Goal: Task Accomplishment & Management: Use online tool/utility

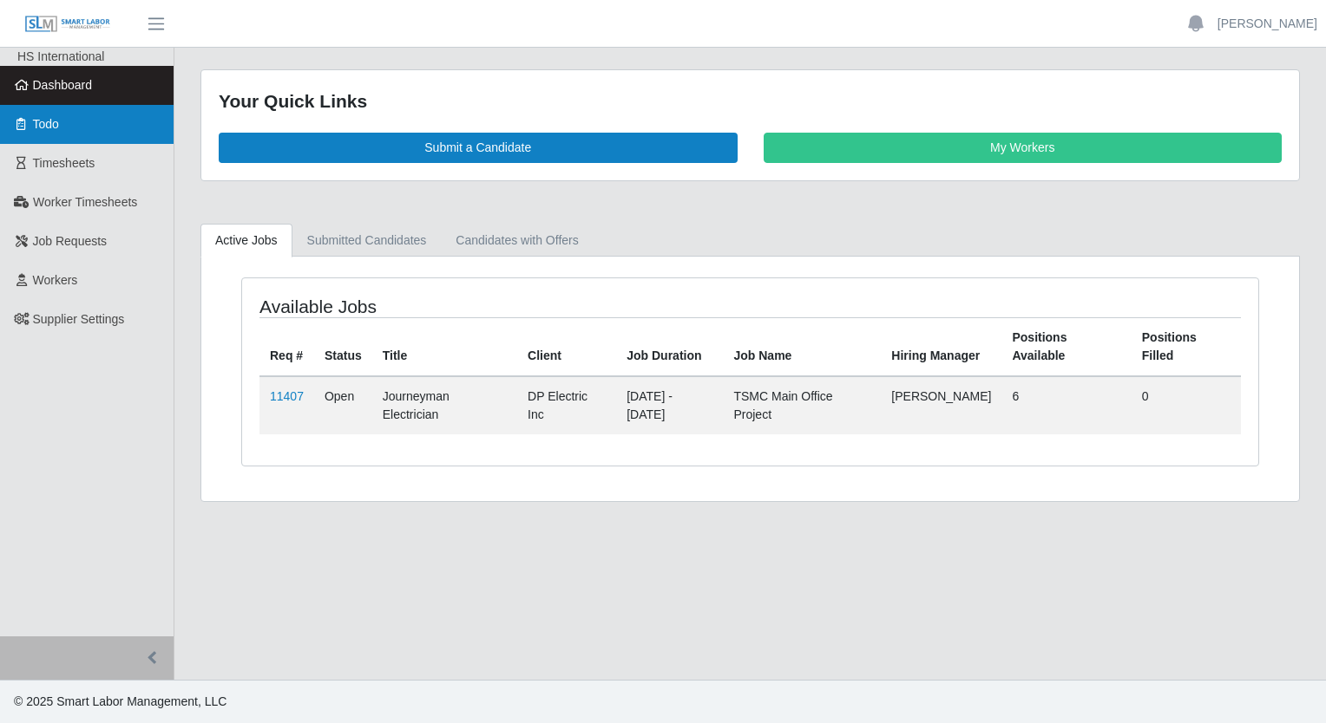
click at [53, 122] on span "Todo" at bounding box center [46, 124] width 26 height 14
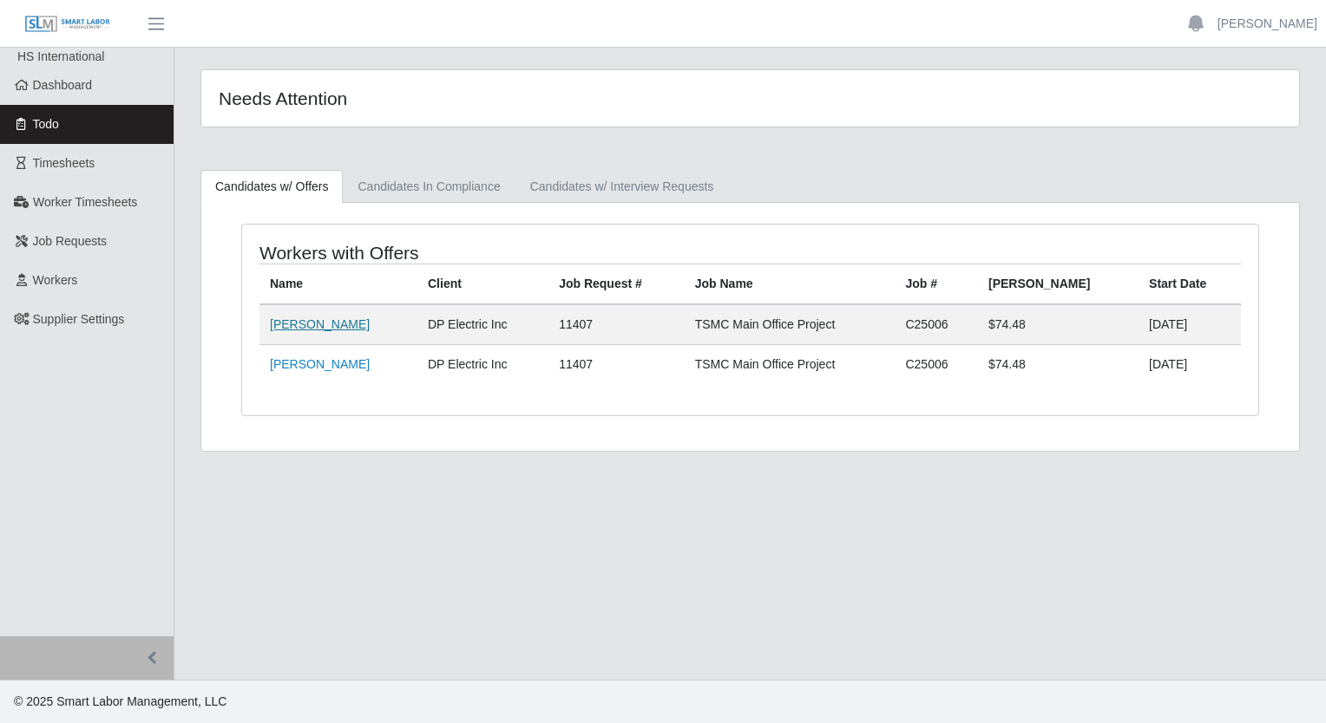
click at [330, 324] on link "[PERSON_NAME]" at bounding box center [320, 324] width 100 height 14
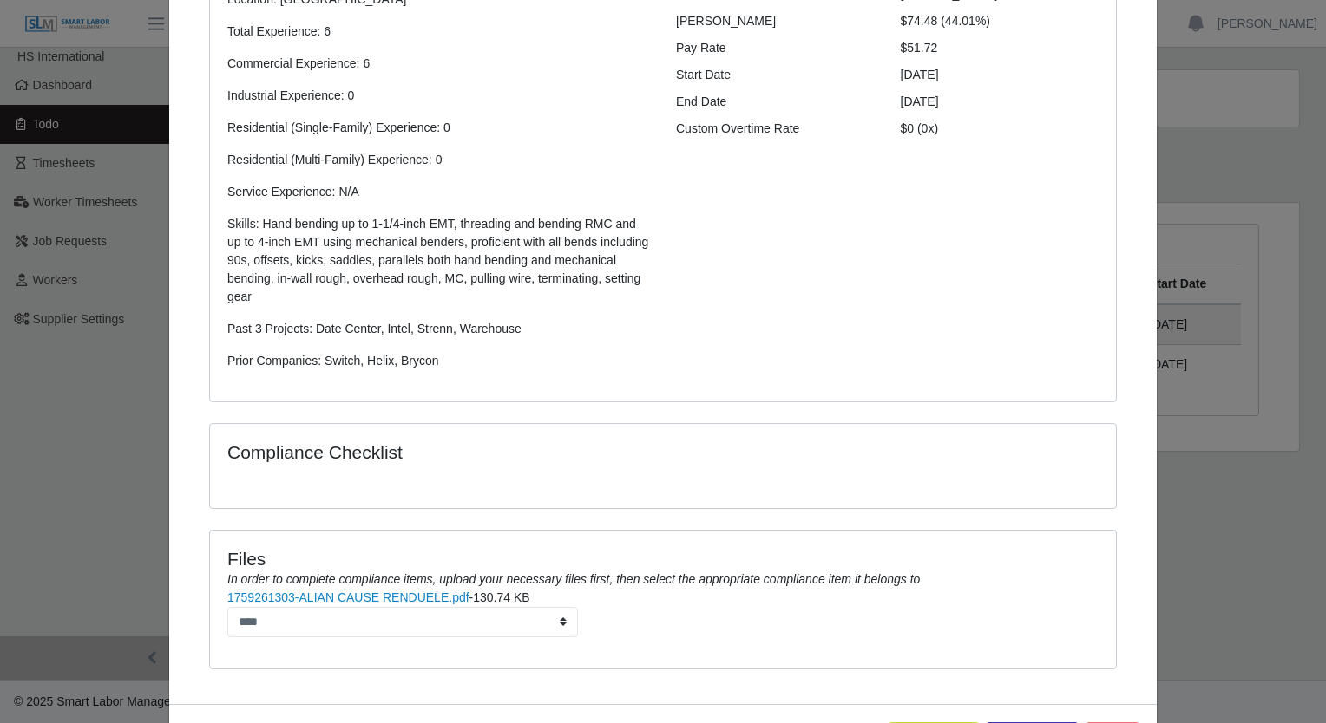
scroll to position [340, 0]
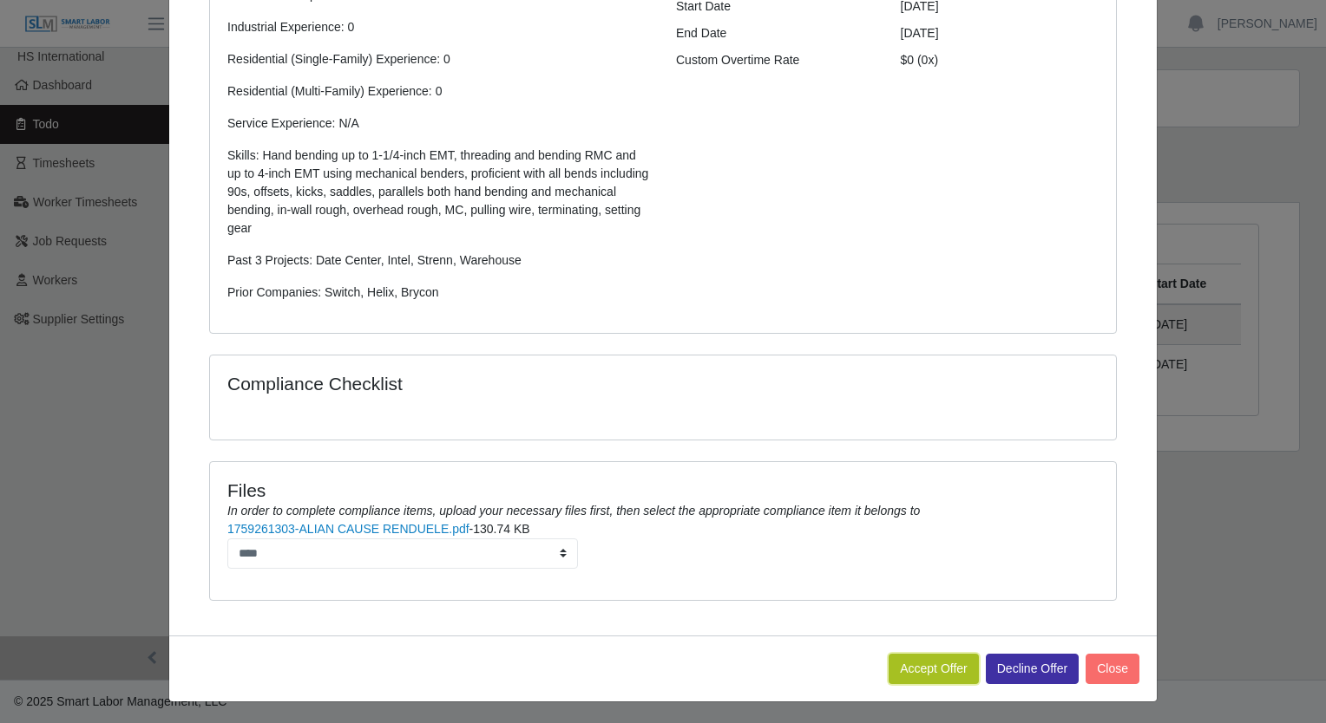
click at [905, 671] on button "Accept Offer" at bounding box center [933, 669] width 90 height 30
